Goal: Task Accomplishment & Management: Manage account settings

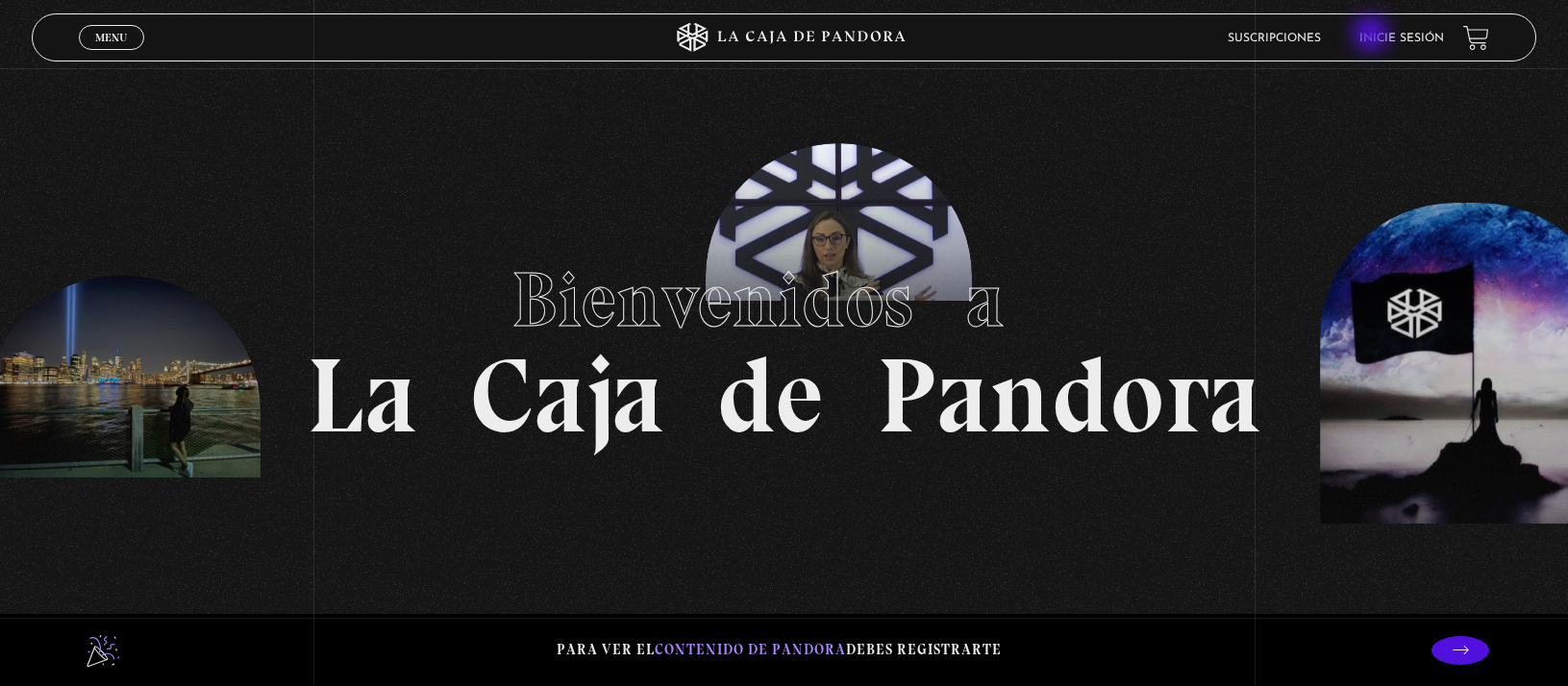
click at [1373, 36] on link "Inicie sesión" at bounding box center [1401, 39] width 85 height 12
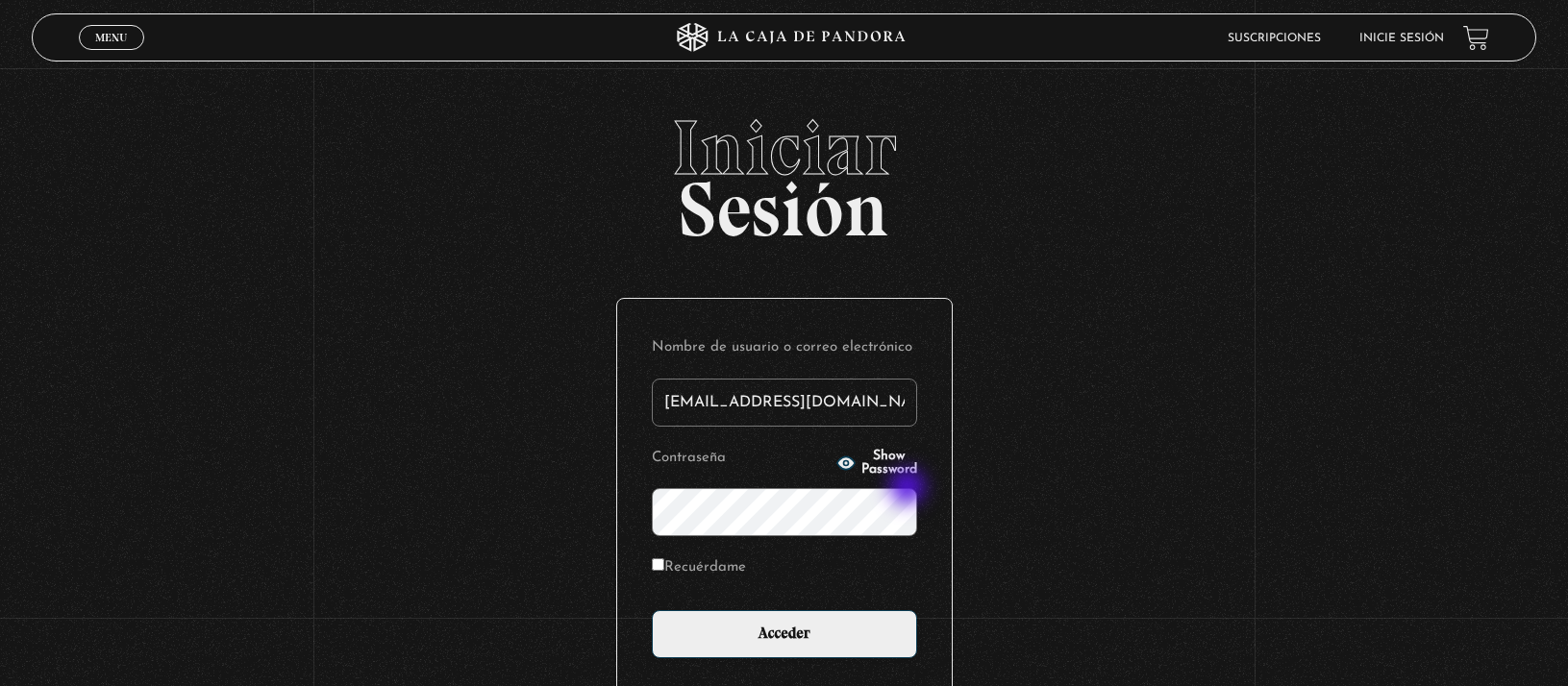
type input "[EMAIL_ADDRESS][DOMAIN_NAME]"
click at [843, 462] on circle "button" at bounding box center [845, 463] width 5 height 5
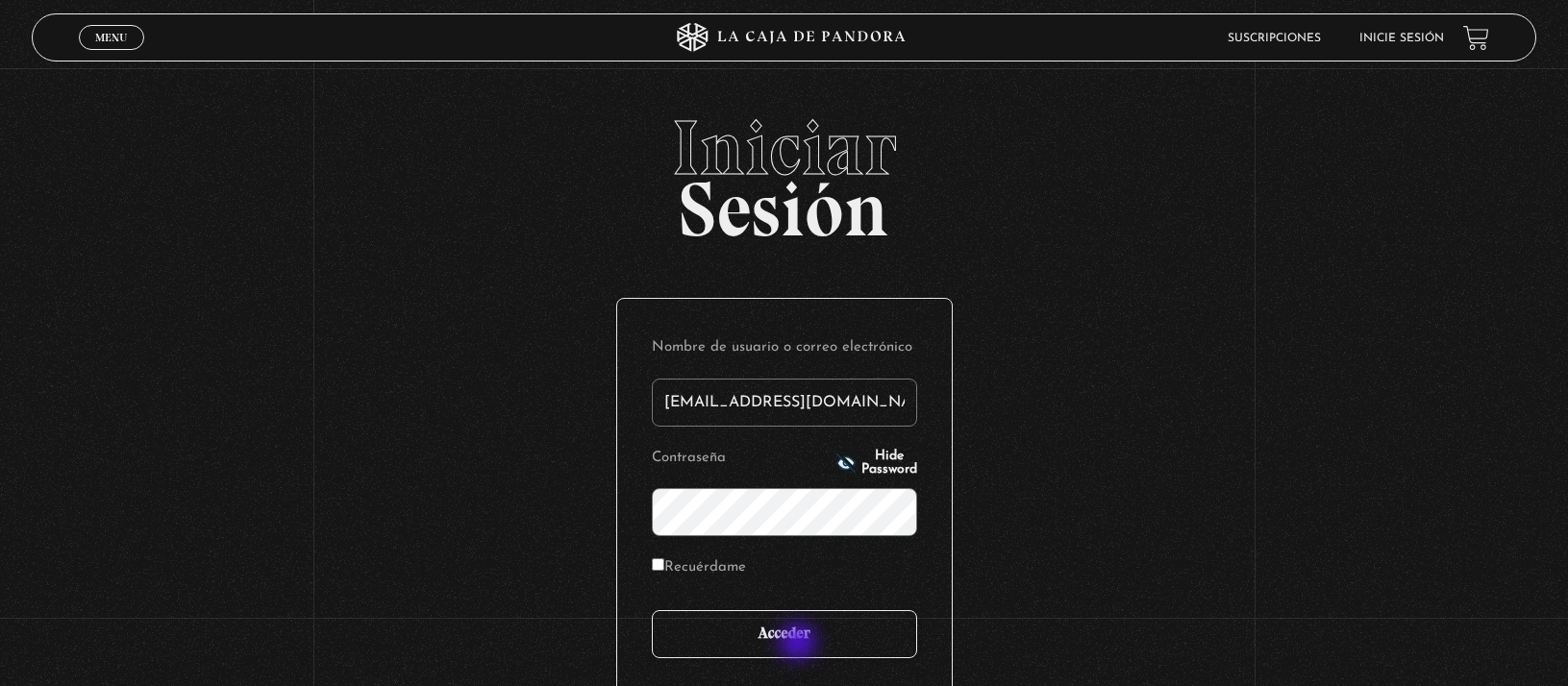
click at [798, 639] on input "Acceder" at bounding box center [784, 634] width 265 height 48
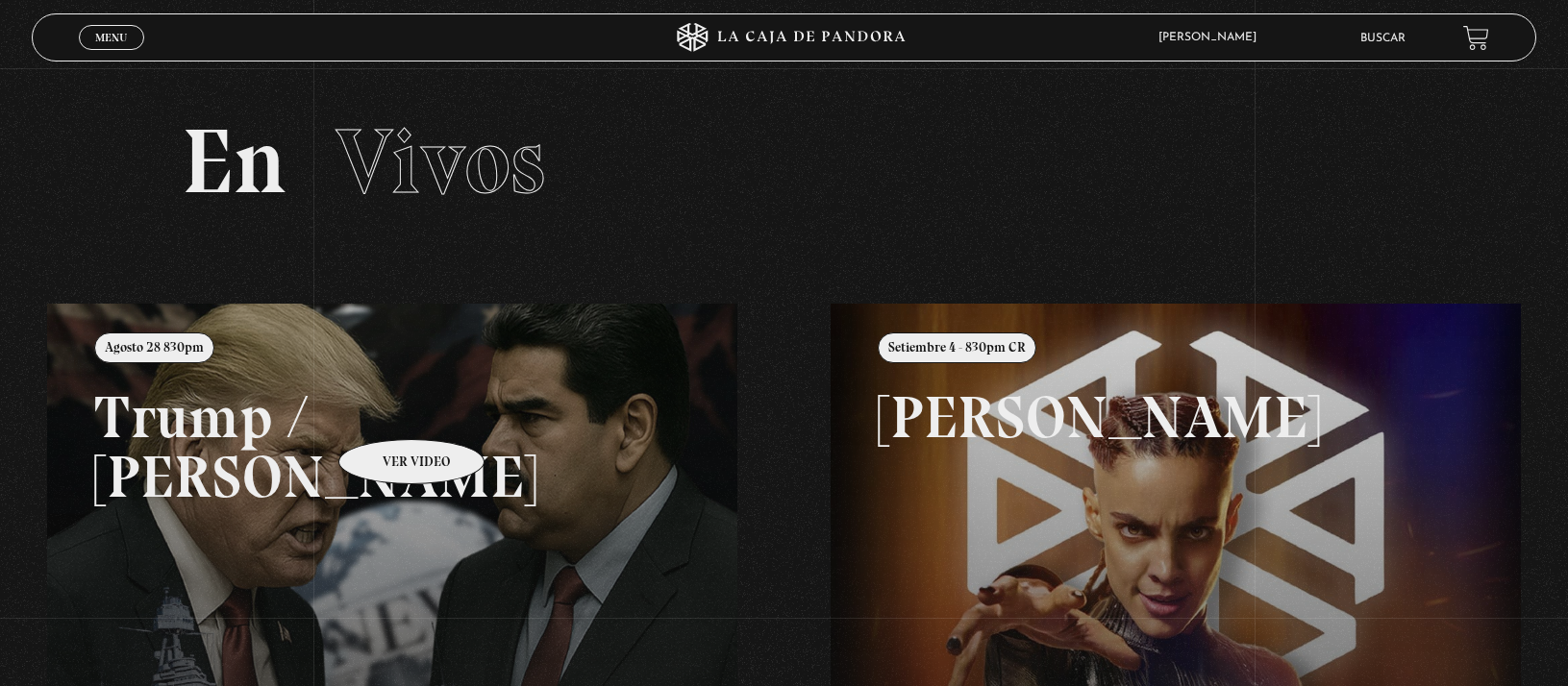
click at [386, 410] on link at bounding box center [830, 646] width 1568 height 686
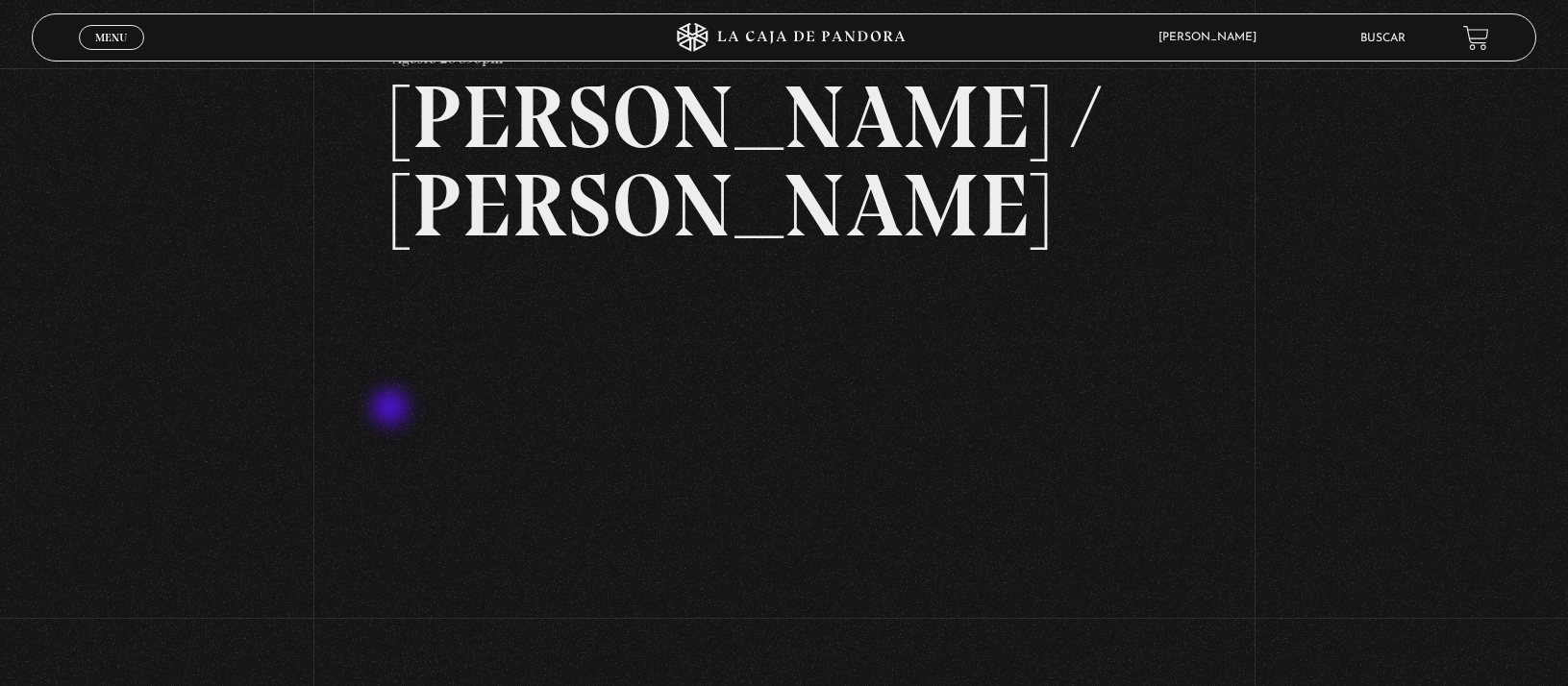
scroll to position [106, 0]
